Goal: Information Seeking & Learning: Learn about a topic

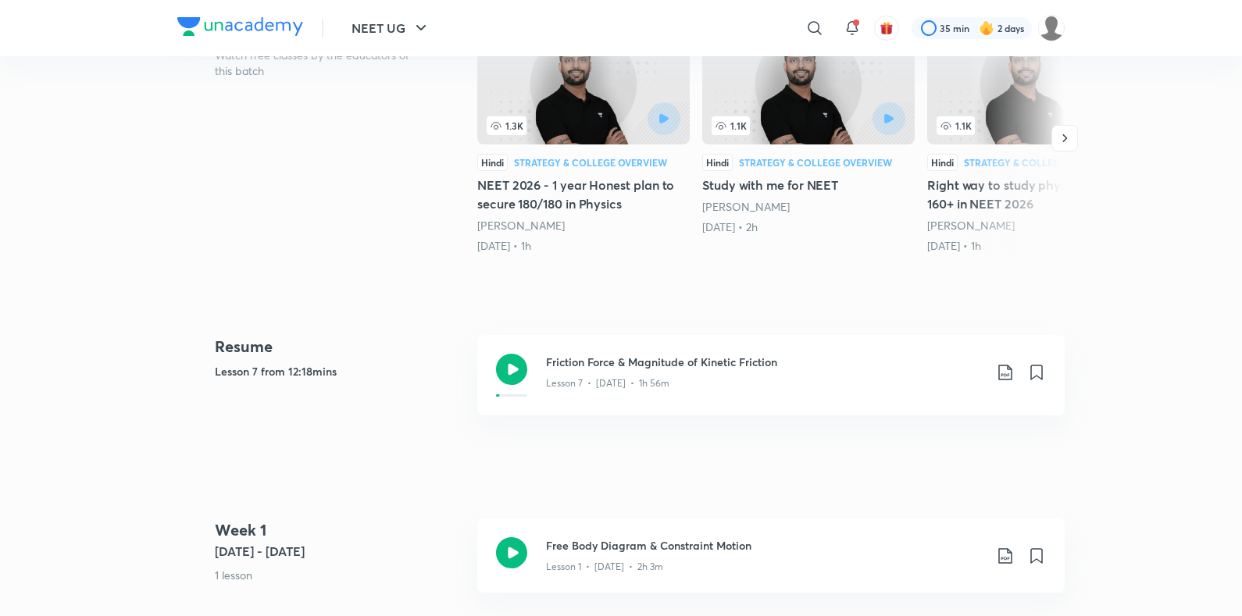
scroll to position [622, 0]
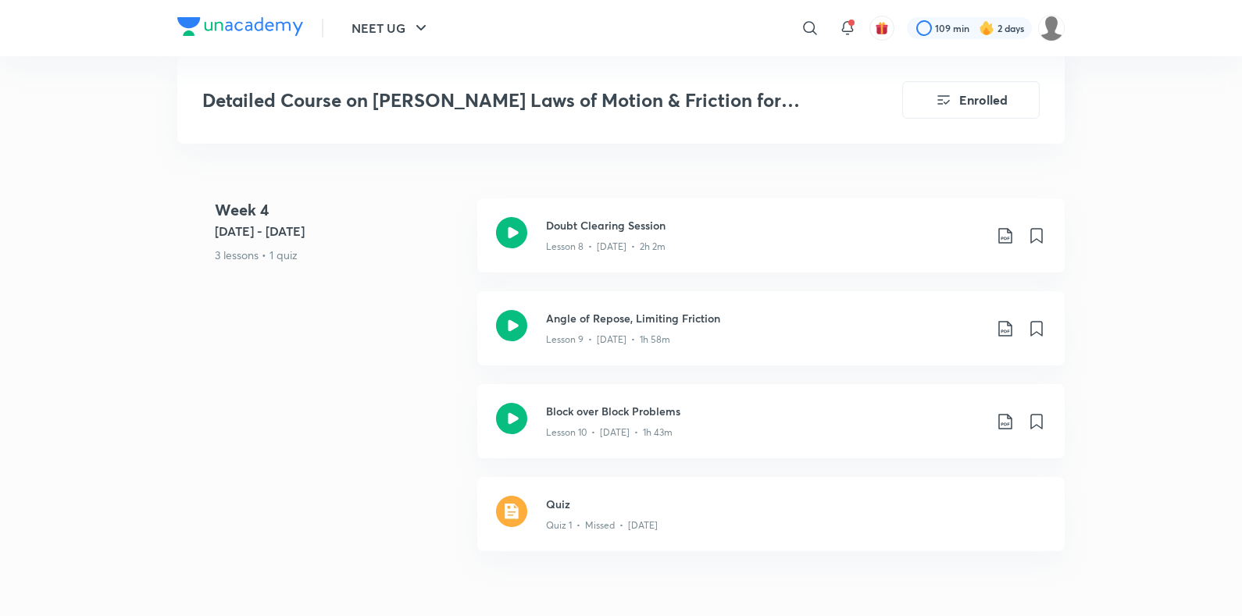
scroll to position [1840, 0]
